Goal: Task Accomplishment & Management: Use online tool/utility

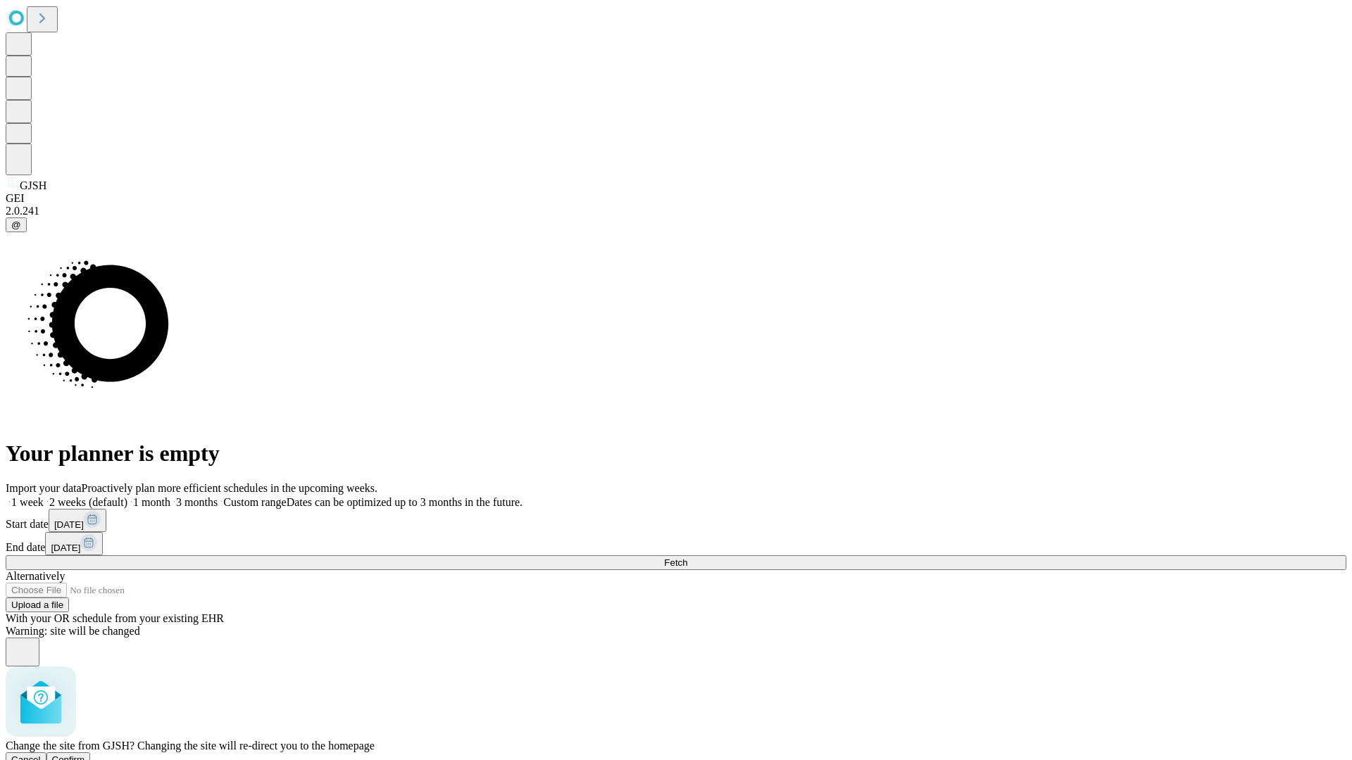
click at [85, 755] on span "Confirm" at bounding box center [68, 760] width 33 height 11
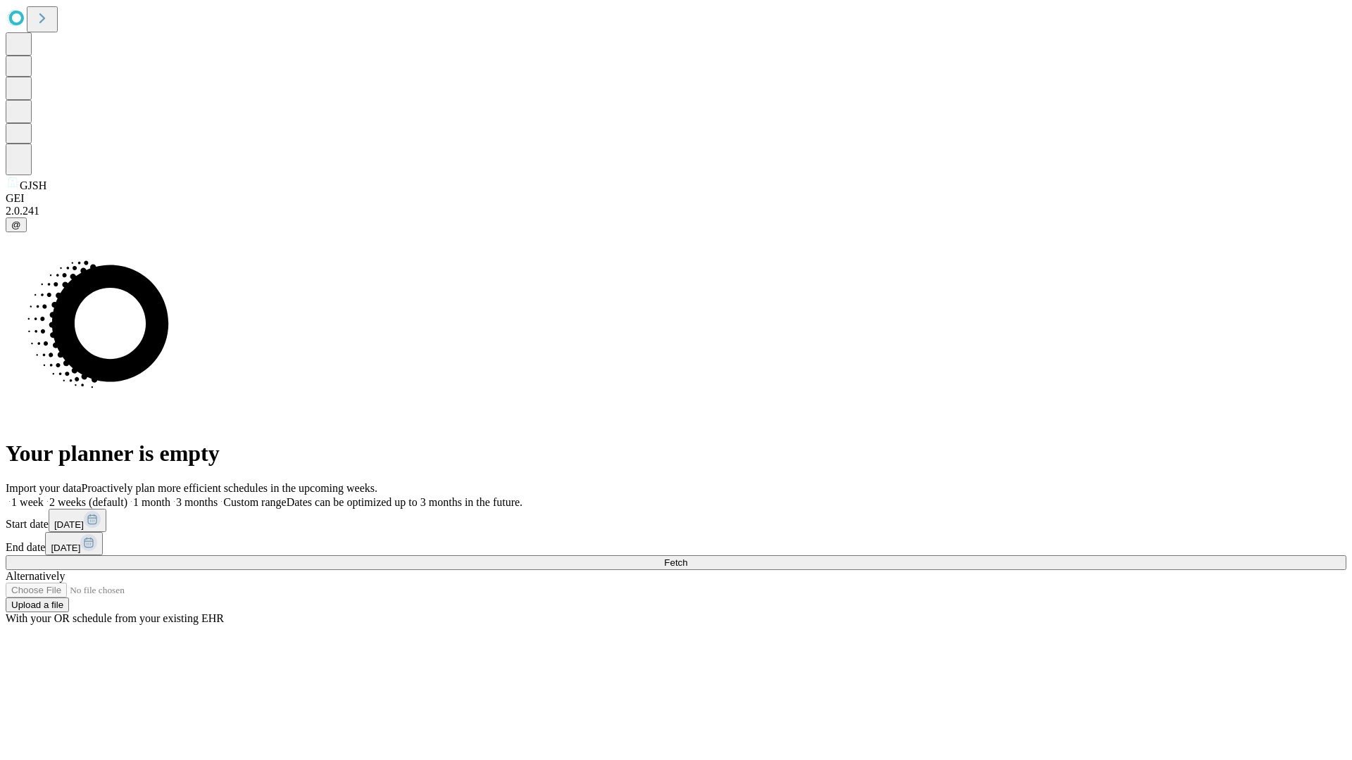
click at [127, 496] on label "2 weeks (default)" at bounding box center [86, 502] width 84 height 12
click at [687, 558] on span "Fetch" at bounding box center [675, 563] width 23 height 11
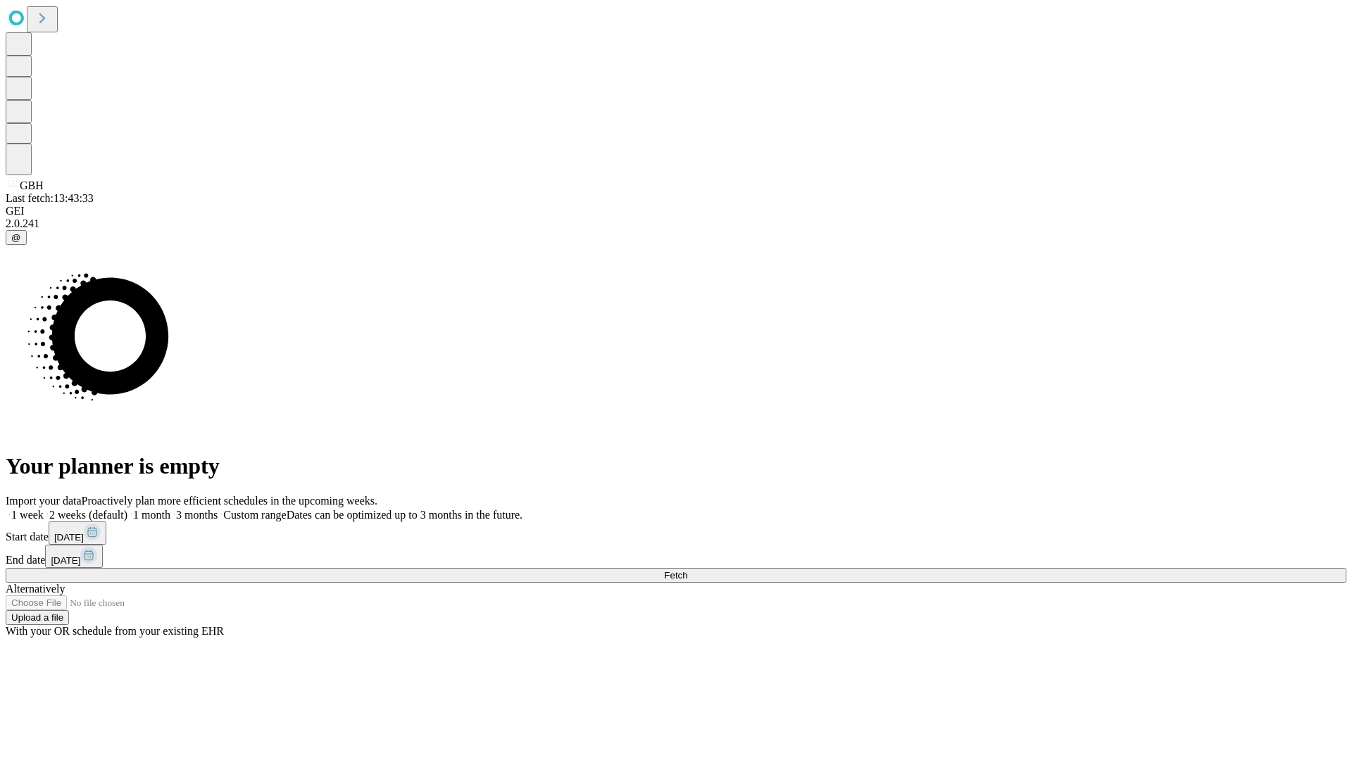
click at [127, 509] on label "2 weeks (default)" at bounding box center [86, 515] width 84 height 12
click at [687, 570] on span "Fetch" at bounding box center [675, 575] width 23 height 11
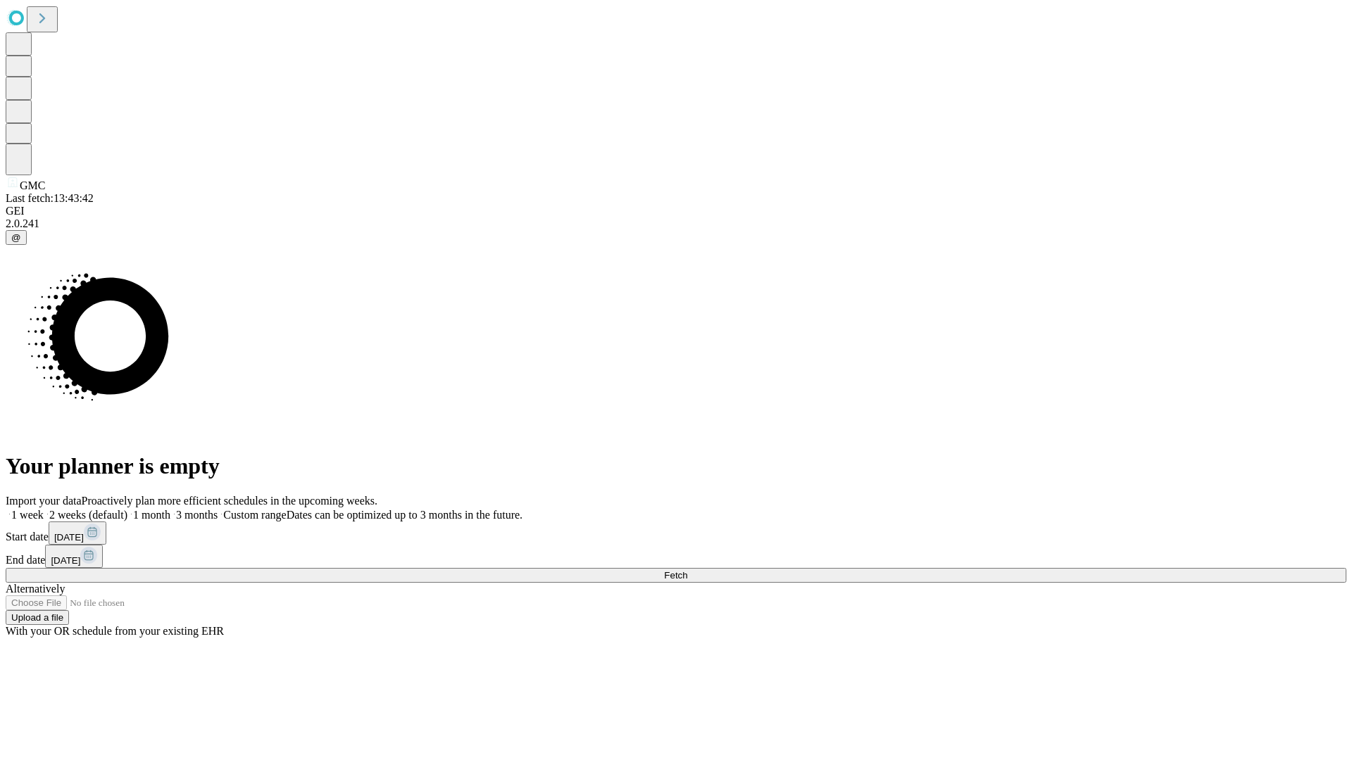
click at [127, 509] on label "2 weeks (default)" at bounding box center [86, 515] width 84 height 12
click at [687, 570] on span "Fetch" at bounding box center [675, 575] width 23 height 11
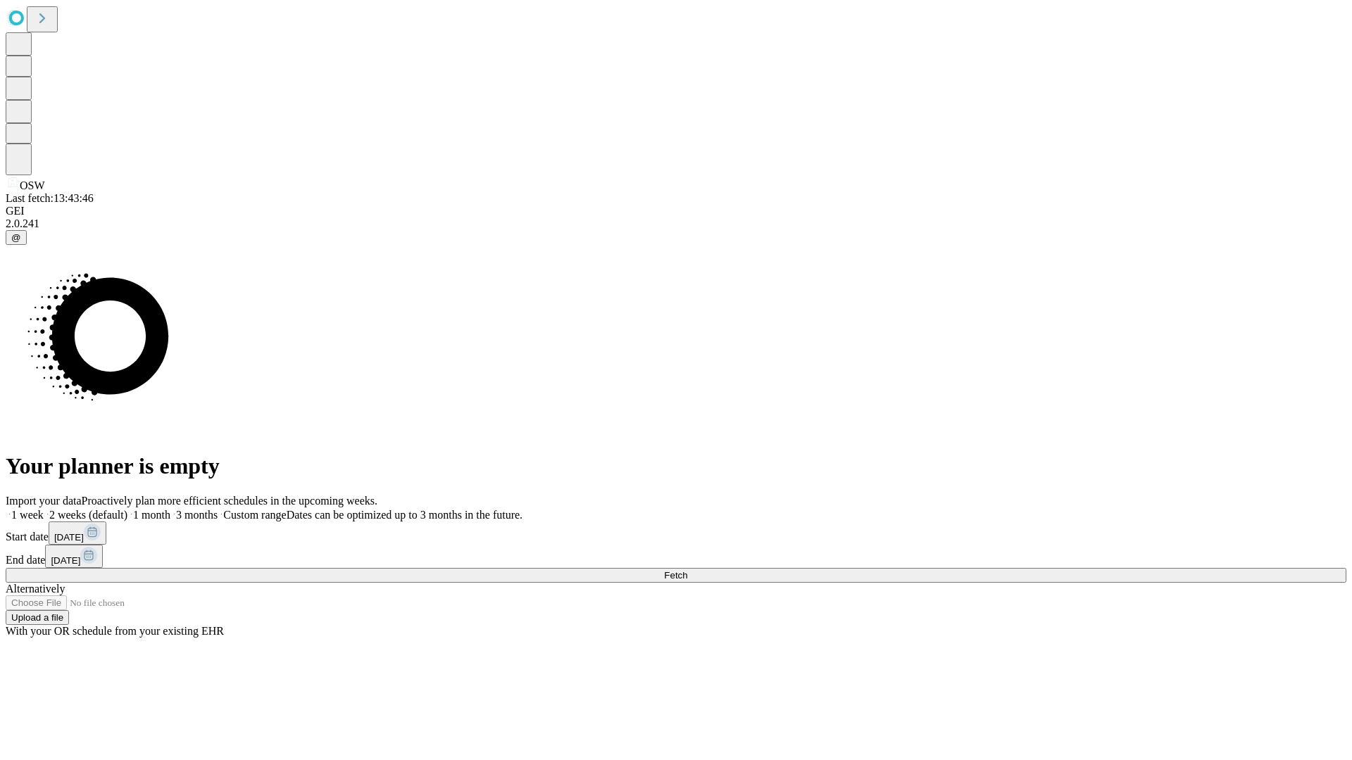
click at [127, 509] on label "2 weeks (default)" at bounding box center [86, 515] width 84 height 12
click at [687, 570] on span "Fetch" at bounding box center [675, 575] width 23 height 11
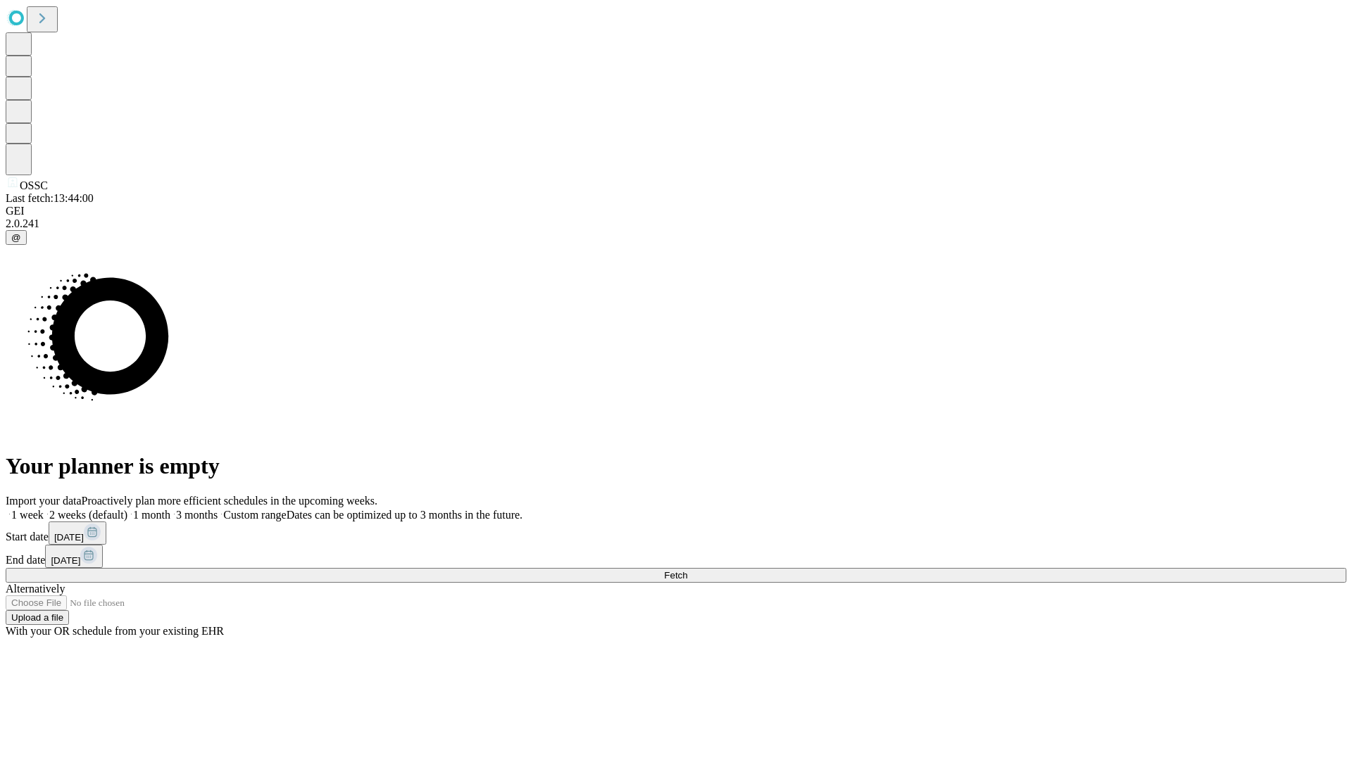
click at [127, 509] on label "2 weeks (default)" at bounding box center [86, 515] width 84 height 12
click at [687, 570] on span "Fetch" at bounding box center [675, 575] width 23 height 11
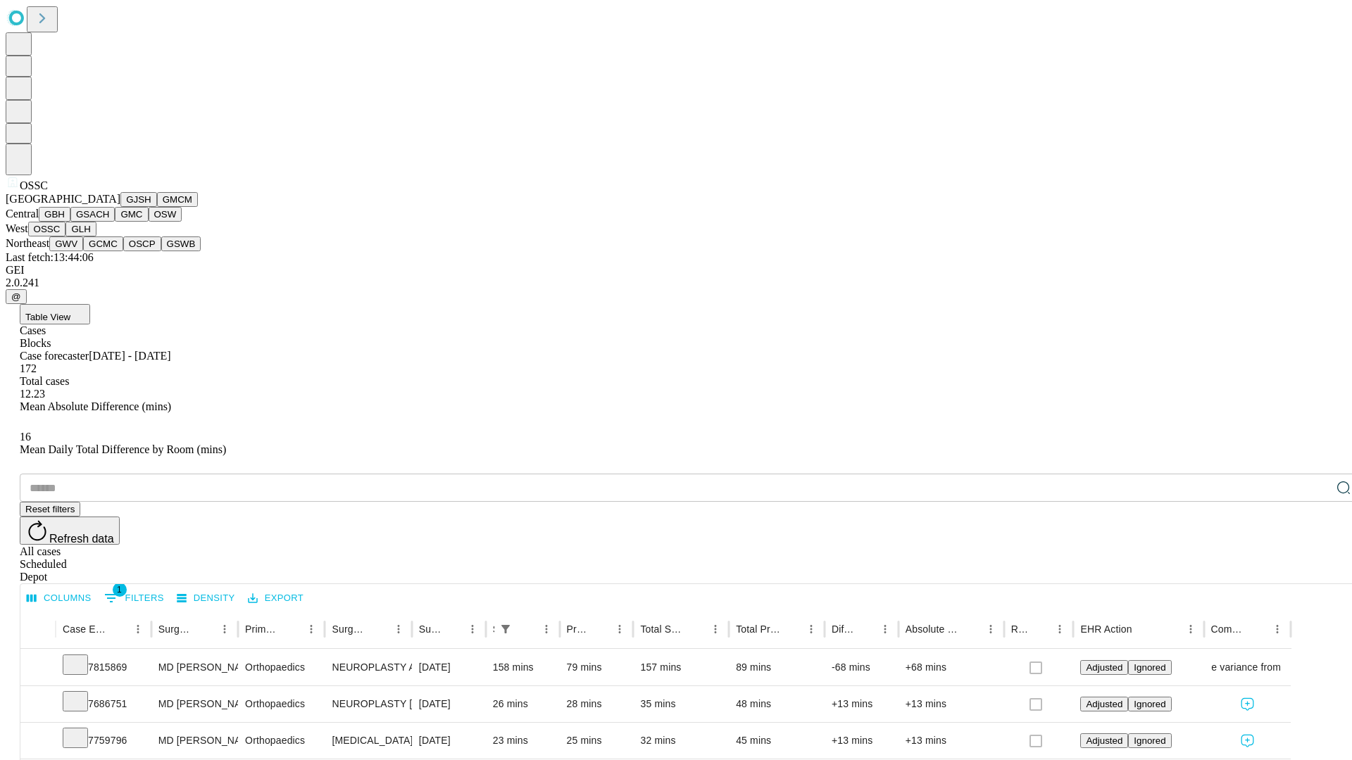
click at [96, 237] on button "GLH" at bounding box center [80, 229] width 30 height 15
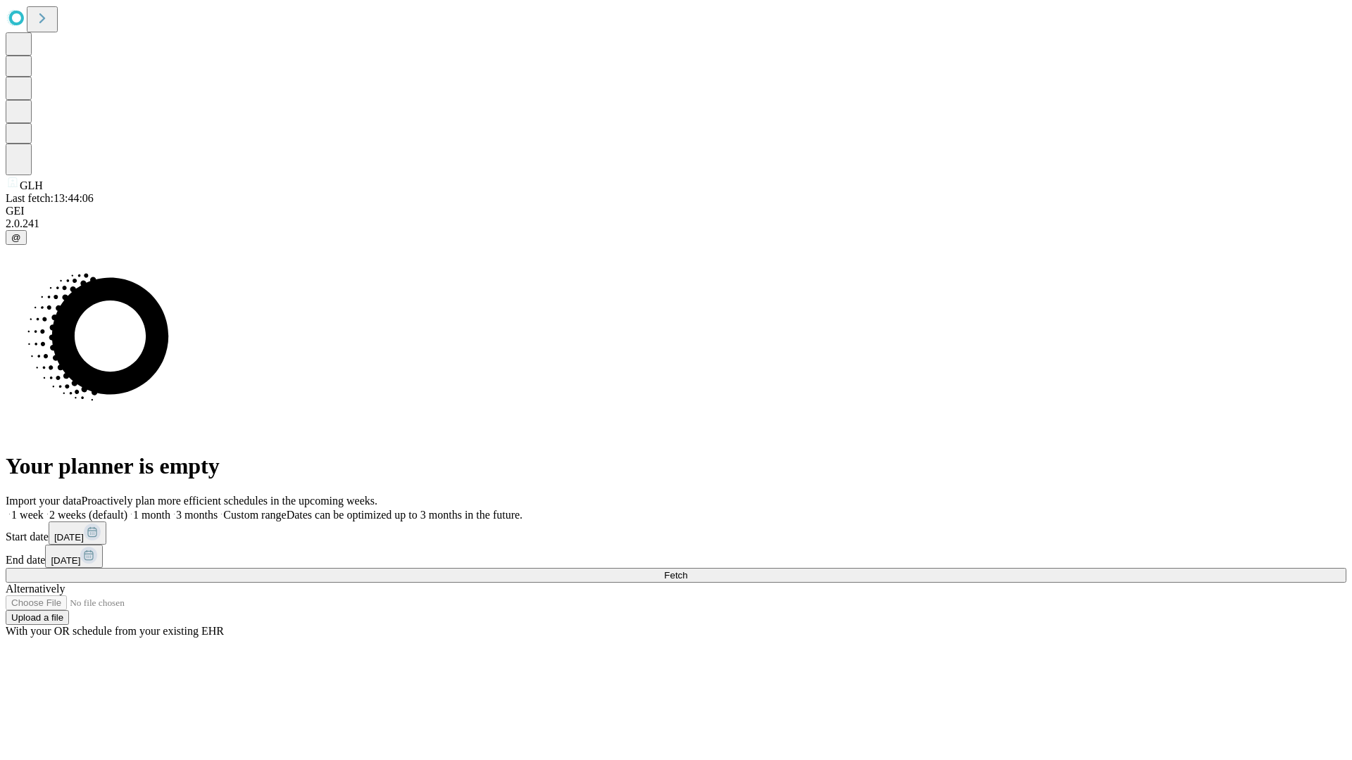
click at [127, 509] on label "2 weeks (default)" at bounding box center [86, 515] width 84 height 12
click at [687, 570] on span "Fetch" at bounding box center [675, 575] width 23 height 11
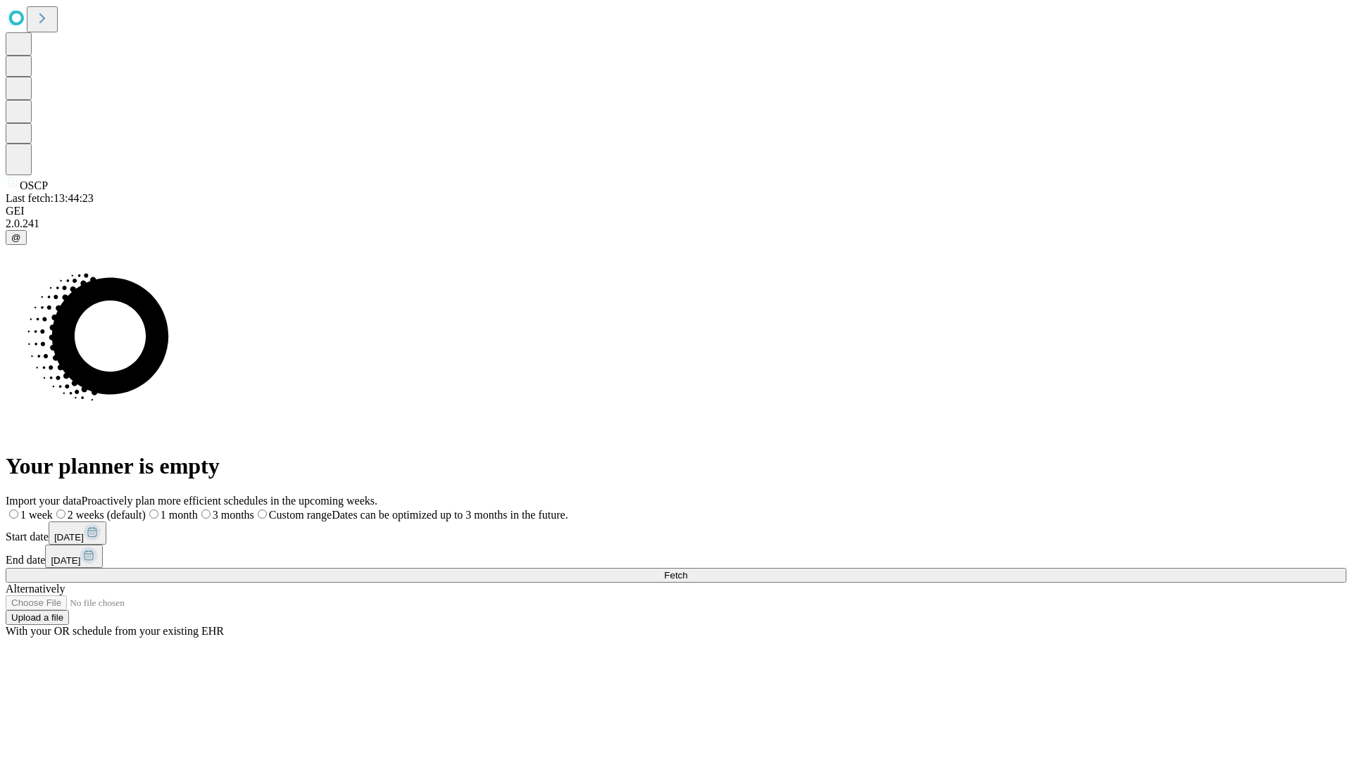
click at [146, 509] on label "2 weeks (default)" at bounding box center [99, 515] width 93 height 12
click at [687, 570] on span "Fetch" at bounding box center [675, 575] width 23 height 11
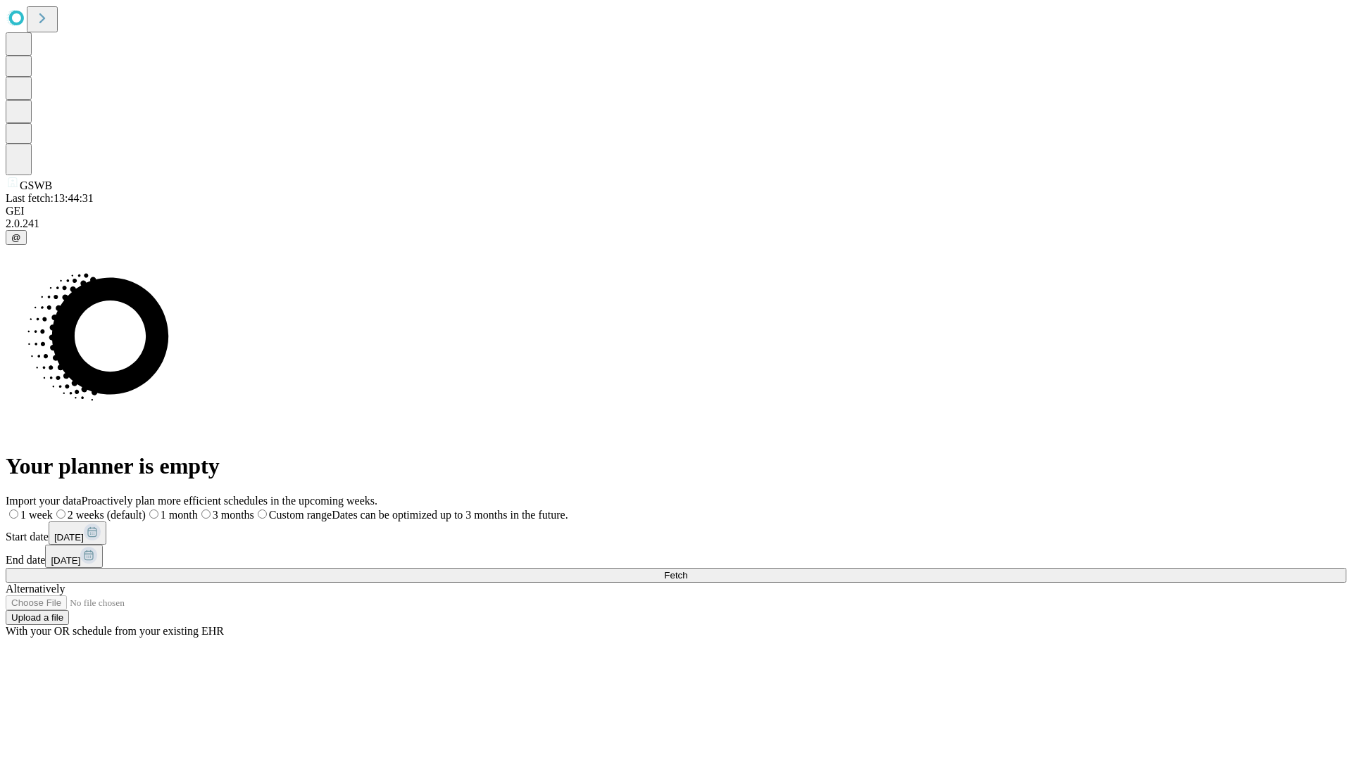
click at [146, 509] on label "2 weeks (default)" at bounding box center [99, 515] width 93 height 12
click at [687, 570] on span "Fetch" at bounding box center [675, 575] width 23 height 11
